Goal: Task Accomplishment & Management: Use online tool/utility

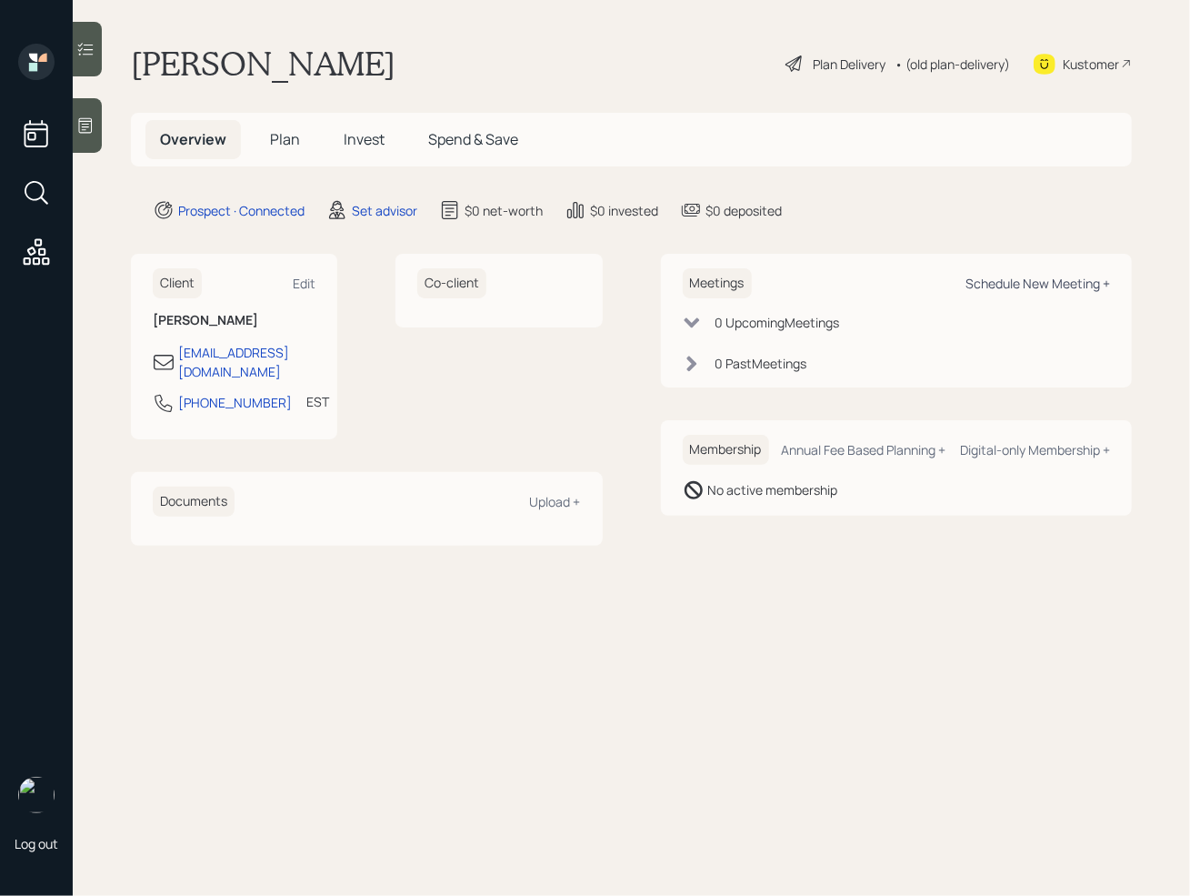
click at [1058, 284] on div "Schedule New Meeting +" at bounding box center [1038, 283] width 145 height 17
select select "round-[PERSON_NAME]"
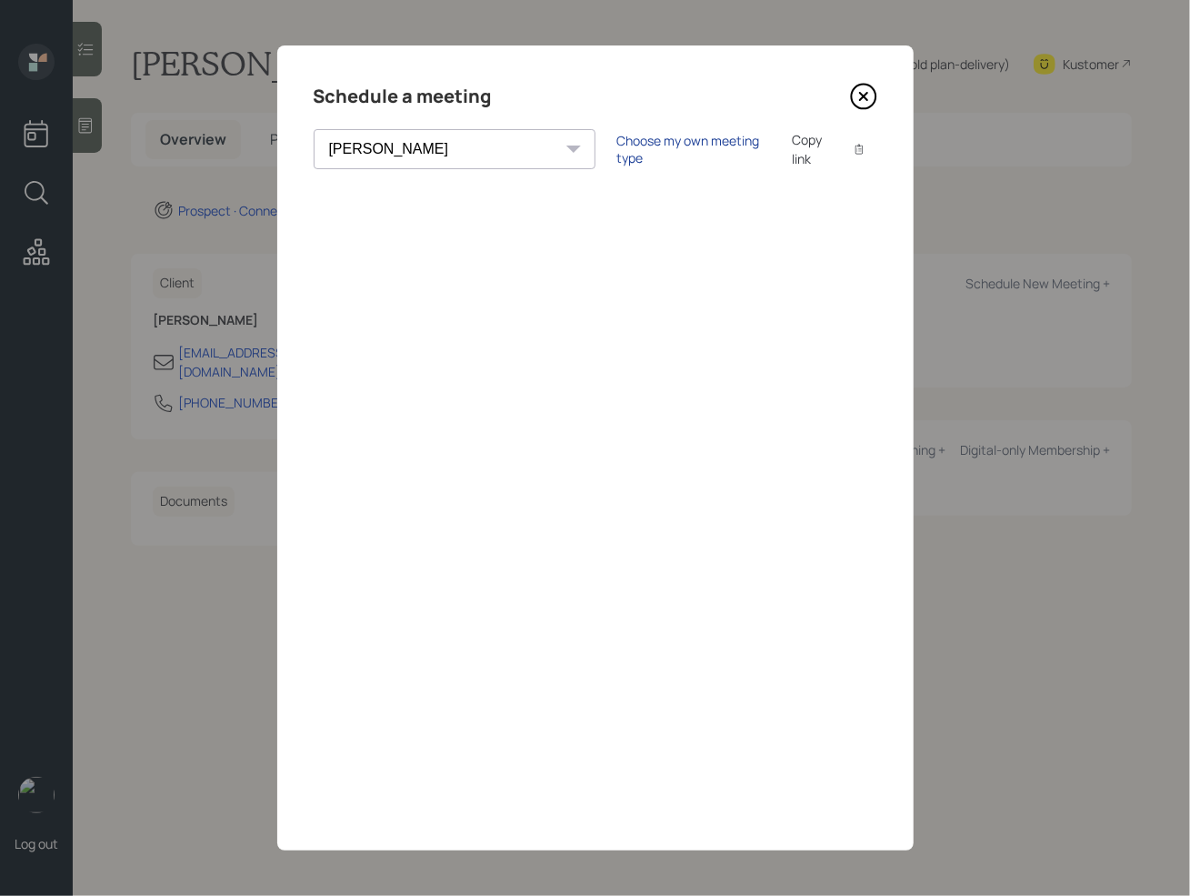
click at [617, 145] on div "Choose my own meeting type" at bounding box center [693, 149] width 153 height 35
